Goal: Task Accomplishment & Management: Use online tool/utility

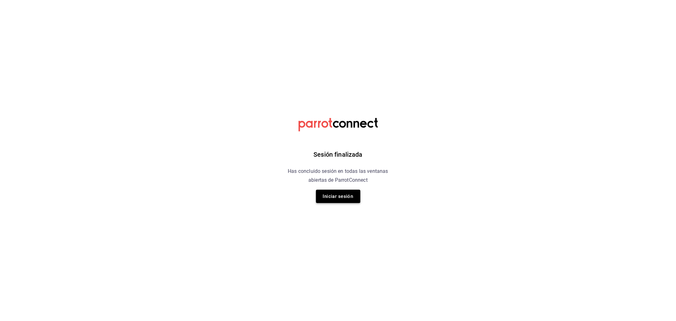
click at [343, 191] on button "Iniciar sesión" at bounding box center [338, 196] width 44 height 13
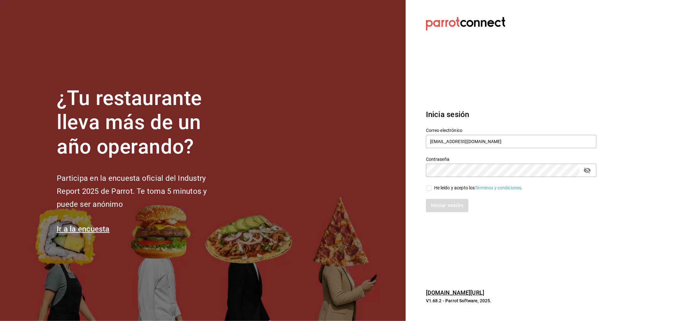
click at [430, 188] on input "He leído y acepto los Términos y condiciones." at bounding box center [429, 188] width 6 height 6
checkbox input "true"
click at [443, 211] on button "Iniciar sesión" at bounding box center [447, 205] width 43 height 13
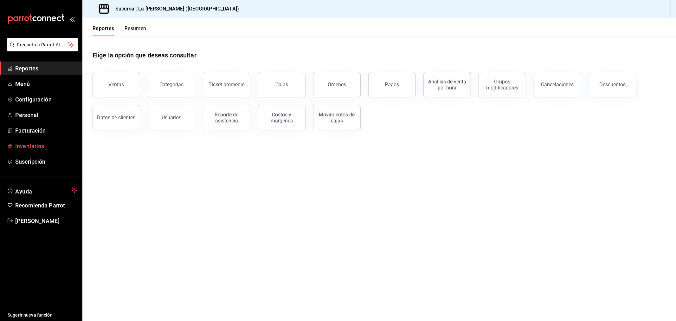
click at [43, 143] on span "Inventarios" at bounding box center [46, 146] width 62 height 9
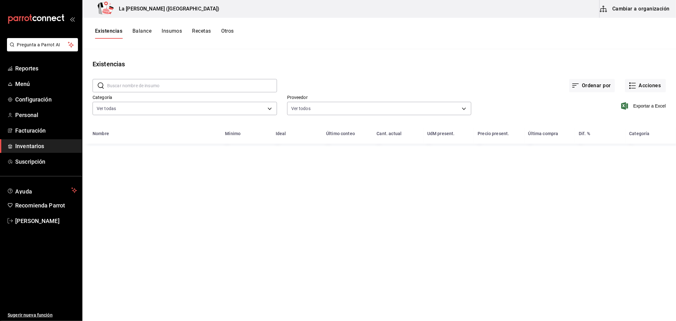
click at [113, 33] on button "Existencias" at bounding box center [108, 33] width 27 height 11
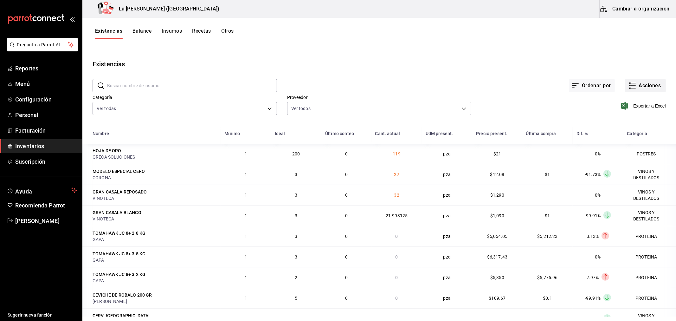
click at [644, 89] on button "Acciones" at bounding box center [645, 85] width 41 height 13
click at [131, 106] on div at bounding box center [338, 160] width 676 height 321
click at [128, 114] on body "Pregunta a Parrot AI Reportes Menú Configuración Personal Facturación Inventari…" at bounding box center [338, 158] width 676 height 317
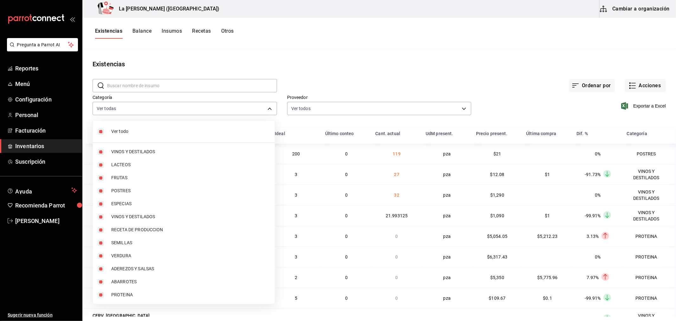
click at [129, 127] on li "Ver todo" at bounding box center [184, 131] width 182 height 17
checkbox input "false"
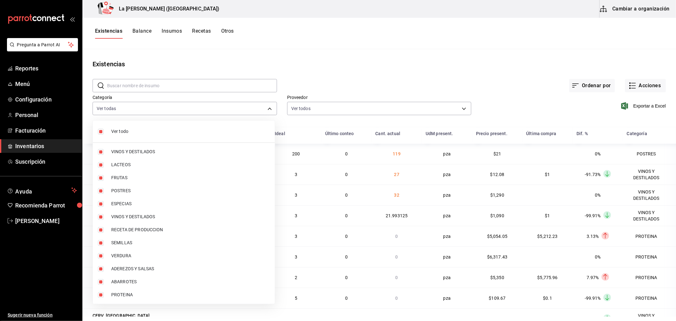
checkbox input "false"
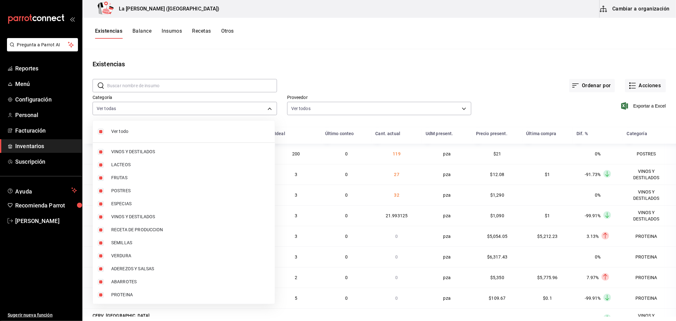
checkbox input "false"
click at [138, 295] on span "PROTEINA" at bounding box center [190, 294] width 159 height 7
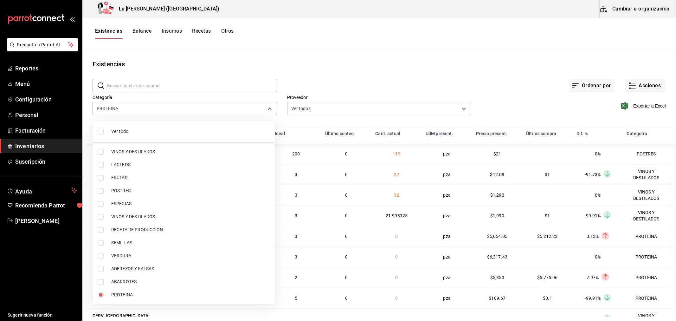
type input "89020659-a685-42c8-84d5-b1543ef933a3"
checkbox input "true"
click at [138, 186] on li "POSTRES" at bounding box center [184, 190] width 182 height 13
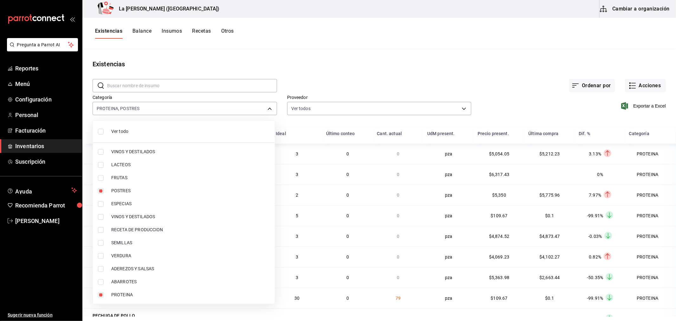
type input "89020659-a685-42c8-84d5-b1543ef933a3,300b8f87-2b59-439f-b980-3e97300322fa"
checkbox input "true"
click at [646, 106] on div at bounding box center [338, 160] width 676 height 321
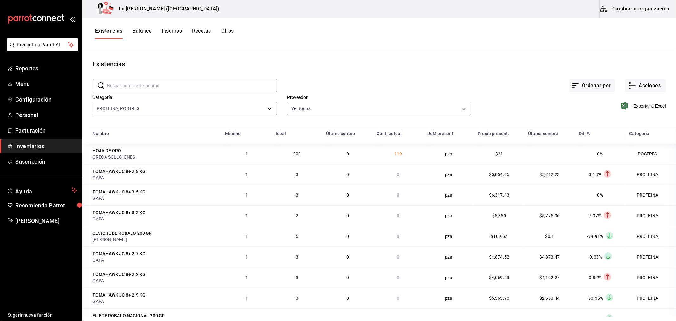
click at [646, 106] on span "Exportar a Excel" at bounding box center [644, 106] width 43 height 8
